Goal: Information Seeking & Learning: Learn about a topic

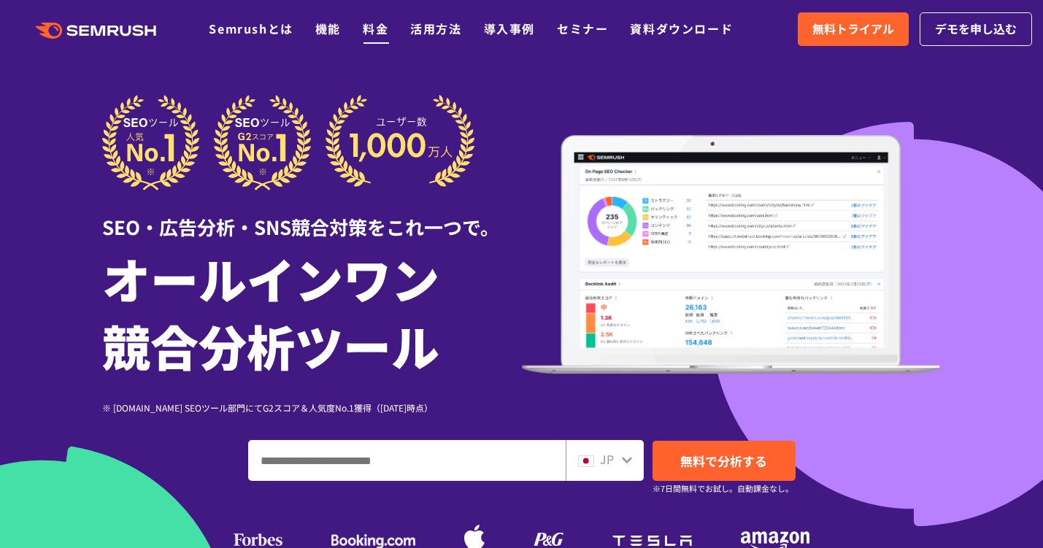
click at [371, 33] on link "料金" at bounding box center [376, 29] width 26 height 18
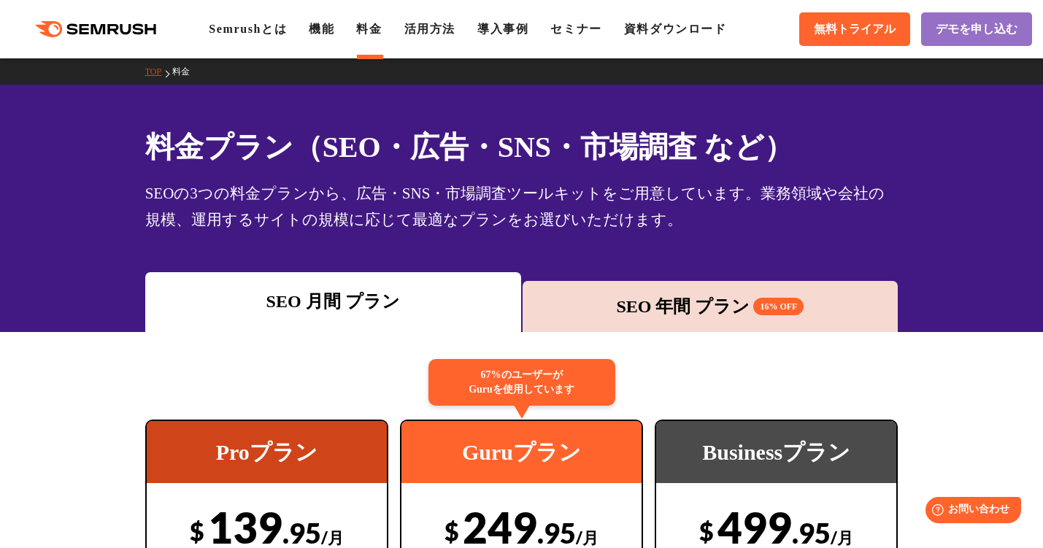
click at [150, 73] on link "TOP" at bounding box center [158, 71] width 27 height 10
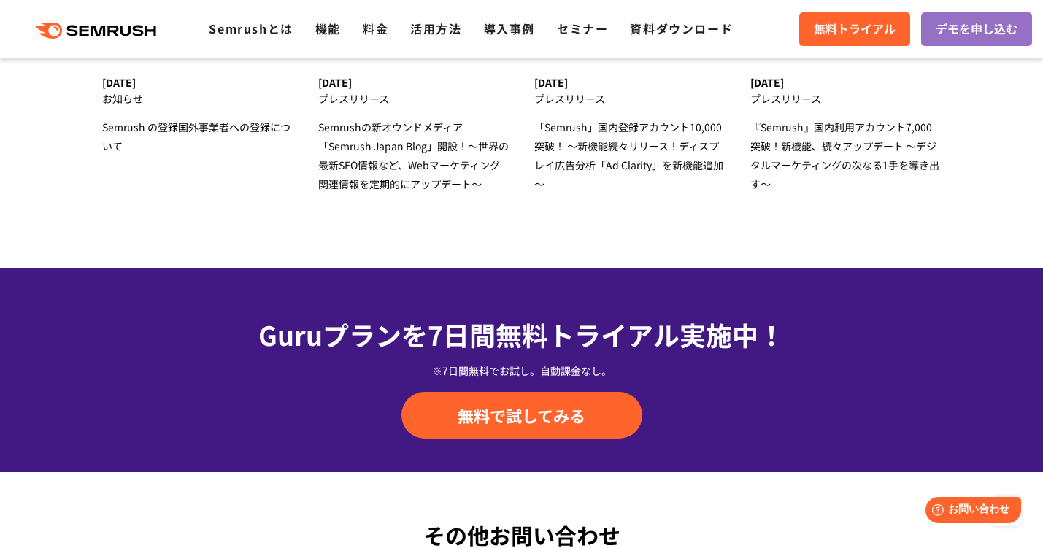
scroll to position [4736, 0]
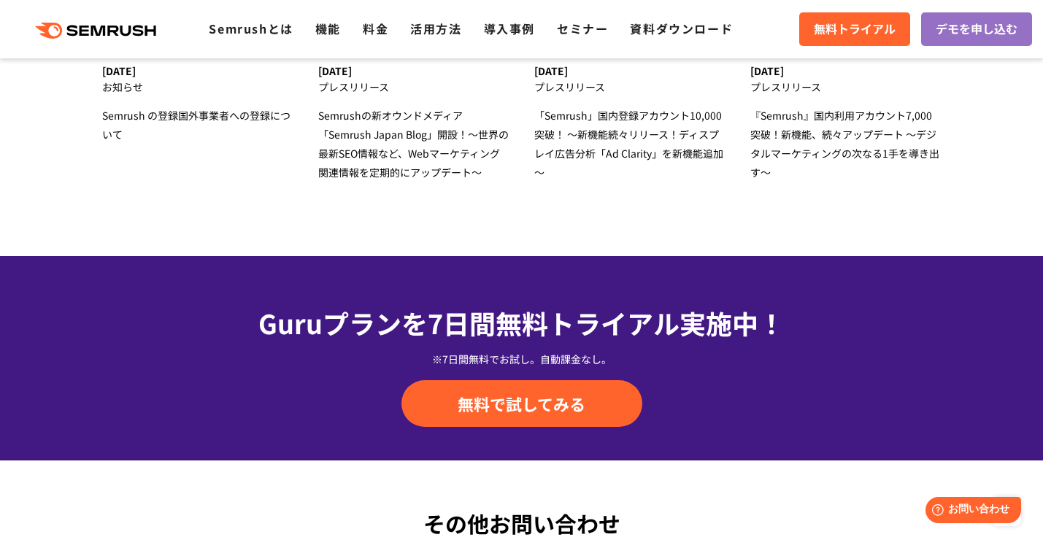
click at [402, 35] on ul "Semrushとは 機能 料金 活用方法 導入事例 セミナー 資料ダウンロード" at bounding box center [482, 29] width 546 height 19
click at [448, 29] on link "活用方法" at bounding box center [435, 29] width 51 height 18
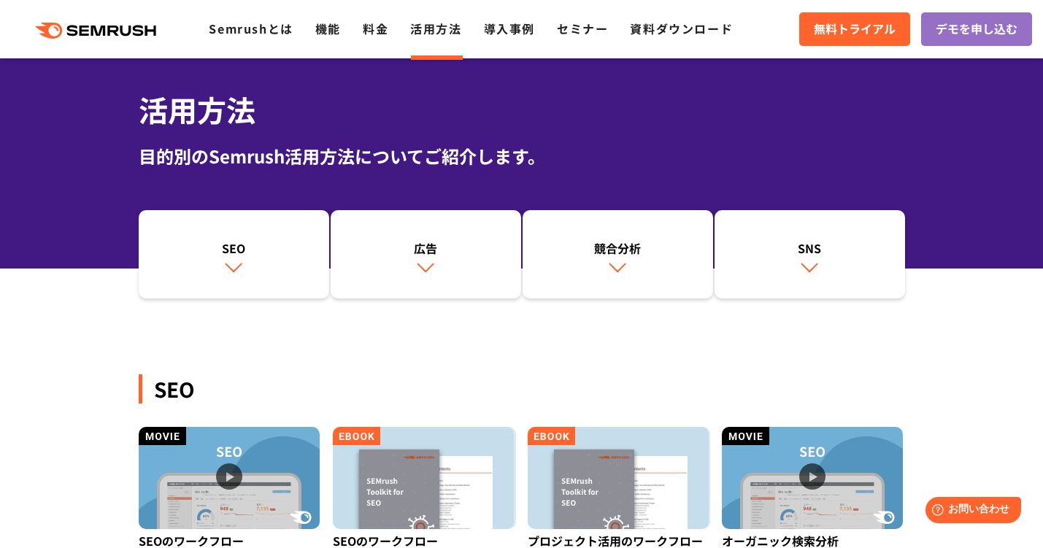
scroll to position [52, 0]
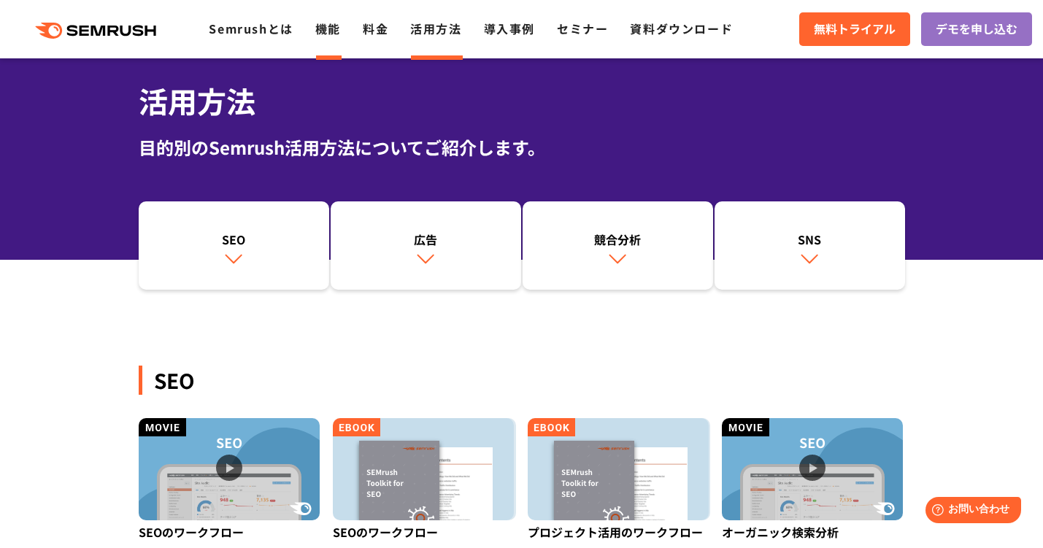
click at [330, 30] on link "機能" at bounding box center [328, 29] width 26 height 18
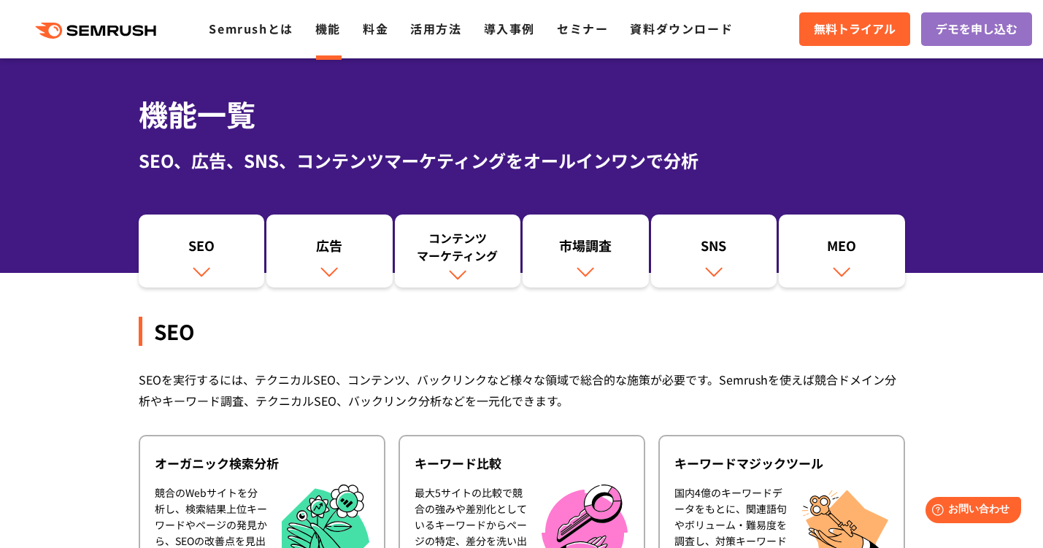
scroll to position [45, 0]
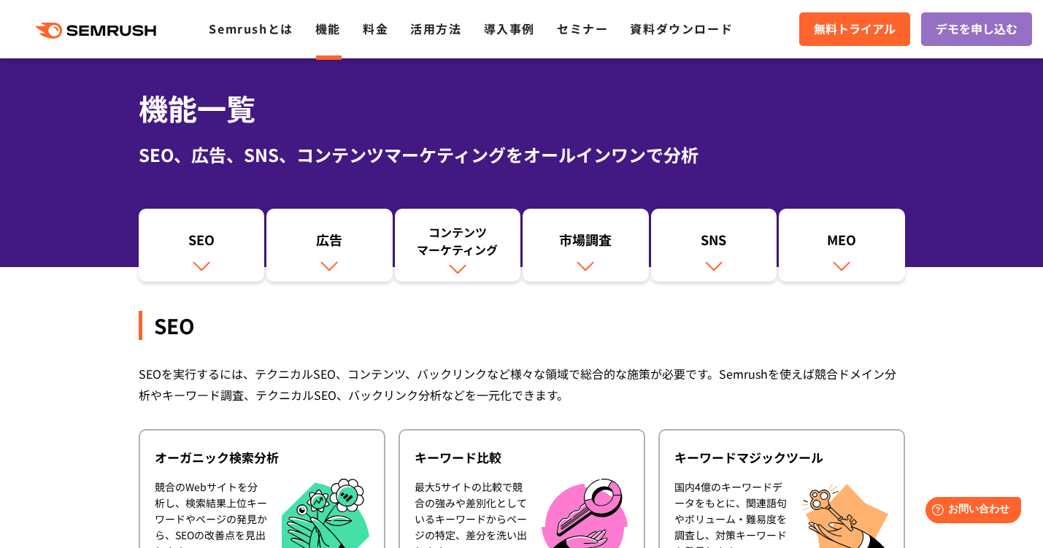
click at [99, 37] on icon ".cls {fill: #FF642D;}" at bounding box center [97, 31] width 165 height 16
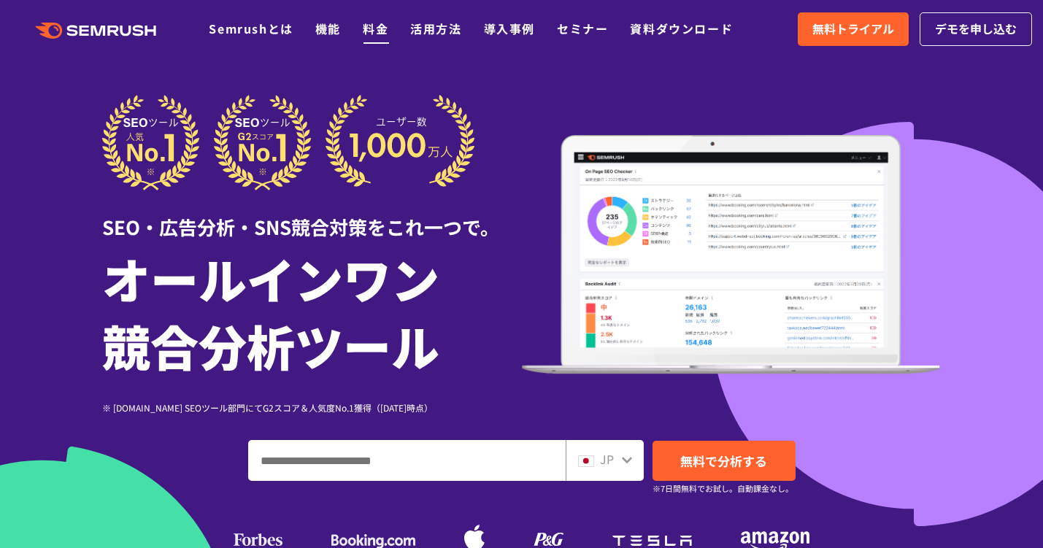
click at [376, 32] on link "料金" at bounding box center [376, 29] width 26 height 18
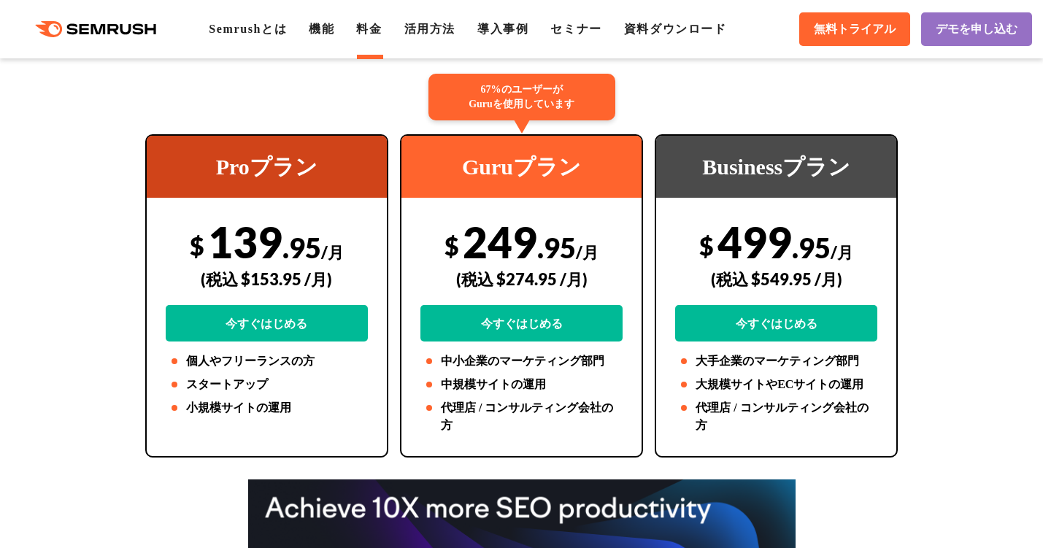
scroll to position [284, 0]
